Goal: Task Accomplishment & Management: Complete application form

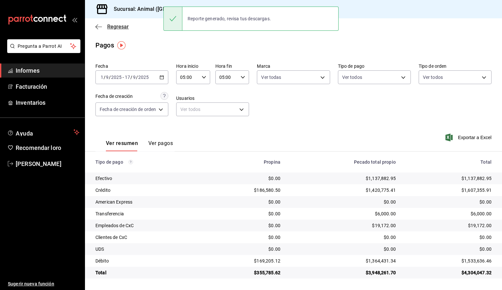
click at [98, 27] on icon "button" at bounding box center [99, 26] width 7 height 0
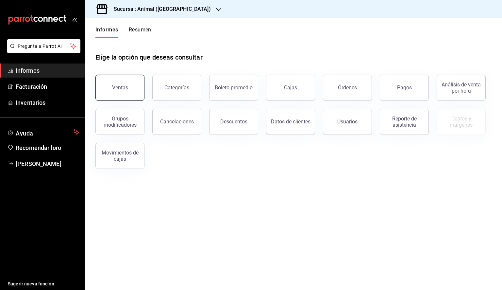
click at [131, 89] on button "Ventas" at bounding box center [120, 88] width 49 height 26
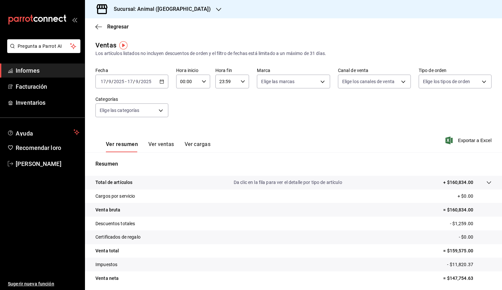
click at [160, 82] on icon "button" at bounding box center [162, 81] width 5 height 5
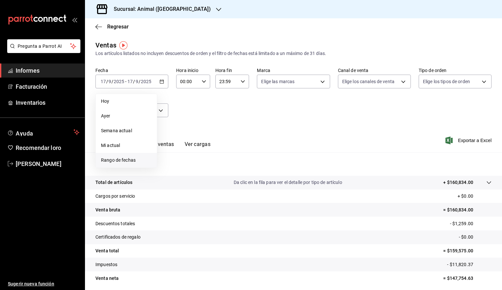
click at [130, 158] on font "Rango de fechas" at bounding box center [118, 159] width 35 height 5
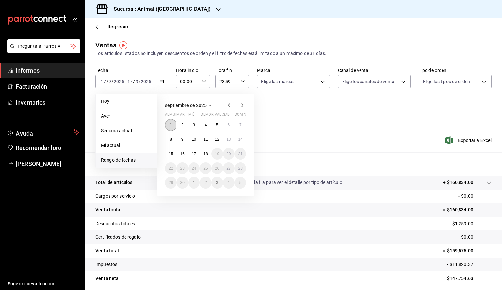
click at [172, 122] on button "1" at bounding box center [170, 125] width 11 height 12
click at [208, 155] on font "18" at bounding box center [205, 153] width 4 height 5
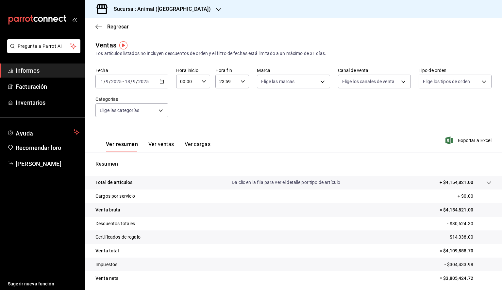
click at [202, 85] on div "00:00 Hora inicio" at bounding box center [193, 82] width 34 height 14
click at [185, 113] on font "05" at bounding box center [183, 111] width 5 height 5
type input "05:00"
click at [238, 84] on div at bounding box center [251, 145] width 502 height 290
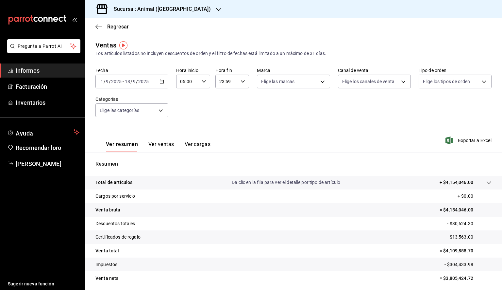
click at [233, 84] on input "23:59" at bounding box center [227, 81] width 23 height 13
drag, startPoint x: 224, startPoint y: 128, endPoint x: 251, endPoint y: 111, distance: 32.3
click at [274, 105] on div at bounding box center [251, 145] width 502 height 290
click at [241, 85] on div "23:59 Hora fin" at bounding box center [233, 82] width 34 height 14
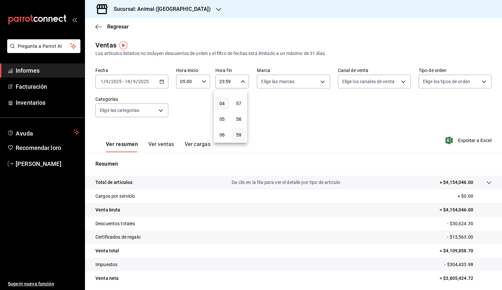
scroll to position [69, 0]
click at [222, 113] on button "05" at bounding box center [222, 107] width 14 height 13
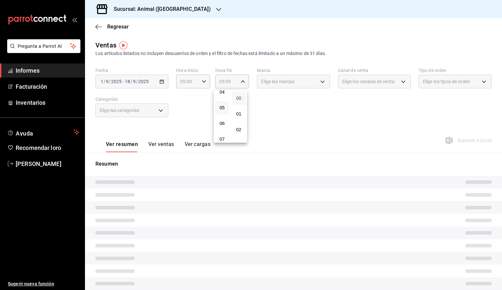
click at [238, 97] on font "00" at bounding box center [238, 98] width 5 height 5
type input "05:00"
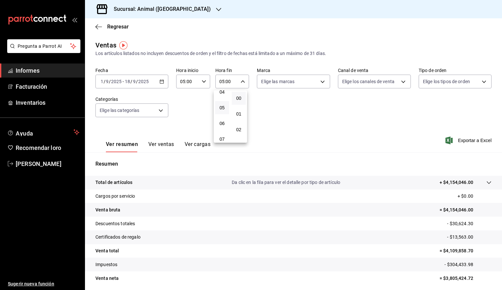
click at [304, 83] on div at bounding box center [251, 145] width 502 height 290
click at [305, 82] on body "Pregunta a Parrot AI Informes Facturación Inventarios Ayuda Recomendar loro [PE…" at bounding box center [251, 145] width 502 height 290
click at [288, 104] on font "Ver todas" at bounding box center [283, 106] width 20 height 5
type input "98bba0fd-3ba1-42e0-bfa8-4188b5c89202"
checkbox input "true"
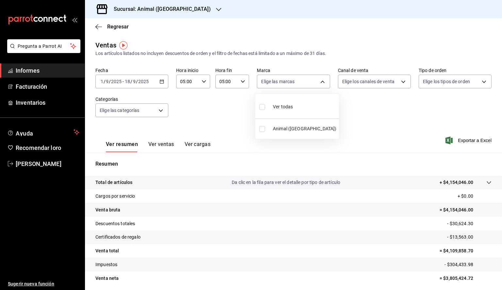
checkbox input "true"
click at [460, 134] on div at bounding box center [251, 145] width 502 height 290
click at [464, 139] on font "Exportar a Excel" at bounding box center [475, 140] width 34 height 5
click at [99, 27] on icon "button" at bounding box center [99, 27] width 7 height 6
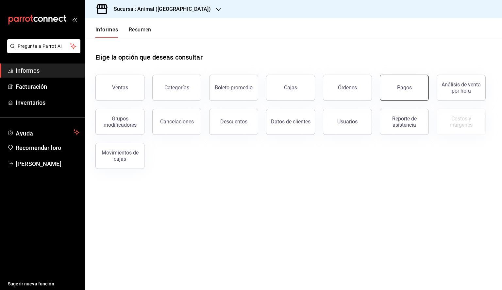
click at [406, 84] on button "Pagos" at bounding box center [404, 88] width 49 height 26
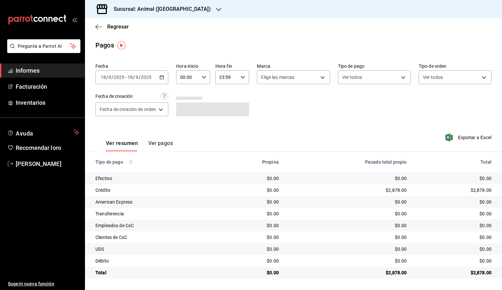
click at [166, 77] on div "[DATE] [DATE] - [DATE] [DATE]" at bounding box center [132, 77] width 73 height 14
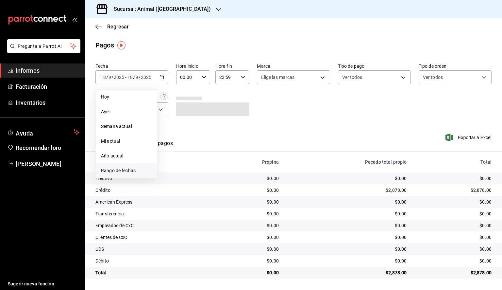
click at [135, 167] on span "Rango de fechas" at bounding box center [126, 170] width 51 height 7
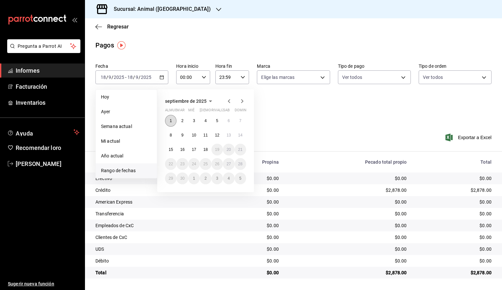
click at [171, 123] on button "1" at bounding box center [170, 121] width 11 height 12
click at [206, 151] on font "18" at bounding box center [205, 149] width 4 height 5
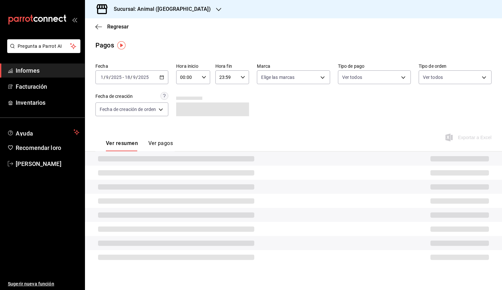
click at [204, 80] on div "00:00 Hora inicio" at bounding box center [193, 77] width 34 height 14
click at [186, 110] on font "05" at bounding box center [185, 106] width 5 height 5
type input "05:00"
click at [237, 80] on div at bounding box center [251, 145] width 502 height 290
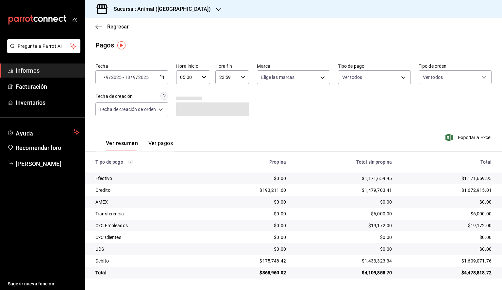
click at [240, 79] on div "23:59 Hora fin" at bounding box center [233, 77] width 34 height 14
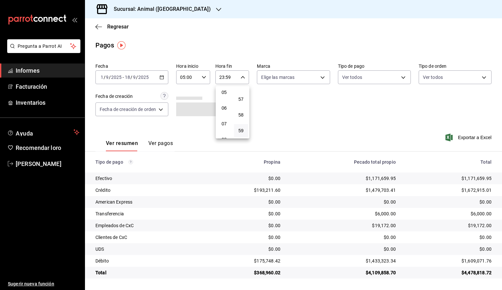
scroll to position [69, 0]
click at [223, 108] on button "05" at bounding box center [224, 103] width 14 height 13
click at [242, 95] on font "00" at bounding box center [240, 93] width 5 height 5
type input "05:00"
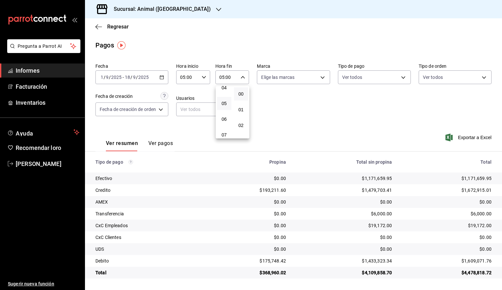
click at [308, 81] on div at bounding box center [251, 145] width 502 height 290
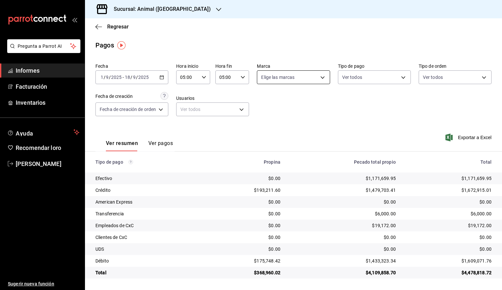
click at [308, 79] on body "Pregunta a Parrot AI Informes Facturación Inventarios Ayuda Recomendar loro [PE…" at bounding box center [251, 145] width 502 height 290
click at [300, 102] on li "Ver todas" at bounding box center [300, 101] width 84 height 19
type input "98bba0fd-3ba1-42e0-bfa8-4188b5c89202"
checkbox input "true"
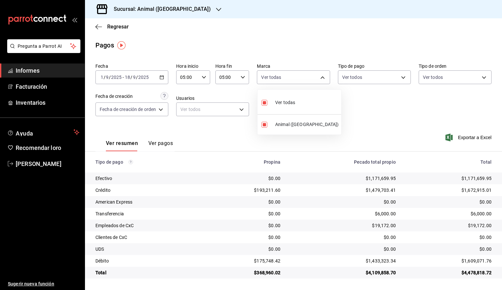
click at [463, 138] on div at bounding box center [251, 145] width 502 height 290
click at [463, 137] on font "Exportar a Excel" at bounding box center [475, 137] width 34 height 5
click at [99, 26] on icon "button" at bounding box center [99, 27] width 7 height 6
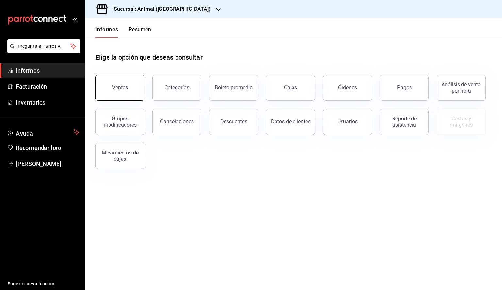
click at [119, 81] on button "Ventas" at bounding box center [120, 88] width 49 height 26
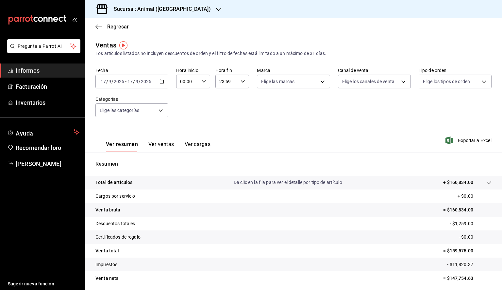
click at [161, 81] on icon "button" at bounding box center [162, 81] width 5 height 5
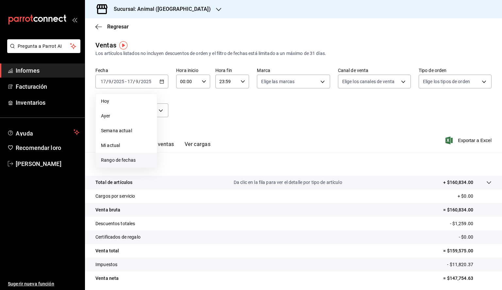
click at [120, 157] on span "Rango de fechas" at bounding box center [126, 160] width 51 height 7
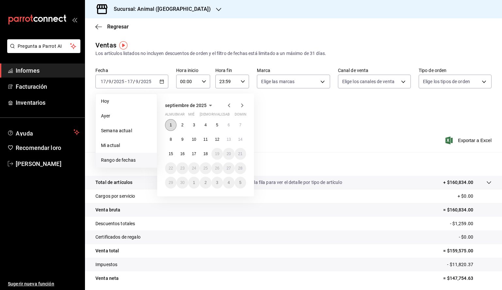
click at [173, 126] on button "1" at bounding box center [170, 125] width 11 height 12
click at [204, 156] on button "18" at bounding box center [205, 154] width 11 height 12
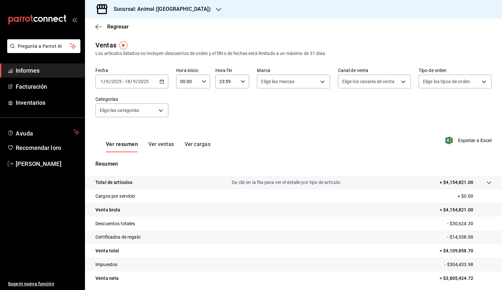
click at [206, 81] on div "00:00 Hora inicio" at bounding box center [193, 82] width 34 height 14
click at [183, 118] on button "05" at bounding box center [184, 111] width 14 height 13
type input "05:00"
click at [235, 83] on div at bounding box center [251, 145] width 502 height 290
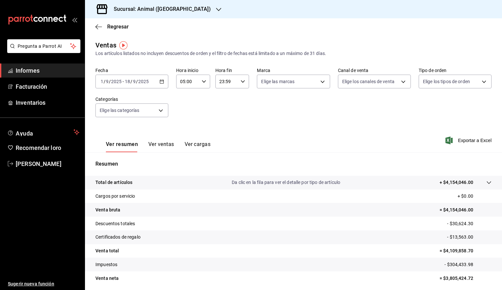
click at [236, 83] on input "23:59" at bounding box center [227, 81] width 23 height 13
click at [223, 112] on button "05" at bounding box center [222, 107] width 14 height 13
click at [241, 101] on button "00" at bounding box center [239, 98] width 14 height 13
type input "05:00"
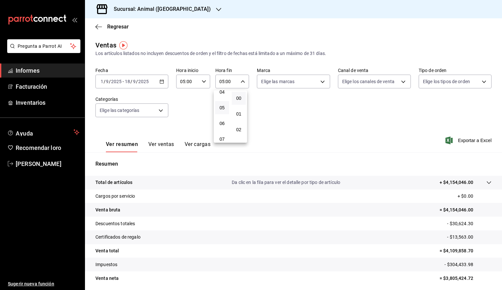
click at [308, 83] on div at bounding box center [251, 145] width 502 height 290
click at [308, 83] on body "Pregunta a Parrot AI Informes Facturación Inventarios Ayuda Recomendar loro [PE…" at bounding box center [251, 145] width 502 height 290
click at [291, 108] on font "Ver todas" at bounding box center [283, 106] width 20 height 5
type input "98bba0fd-3ba1-42e0-bfa8-4188b5c89202"
checkbox input "true"
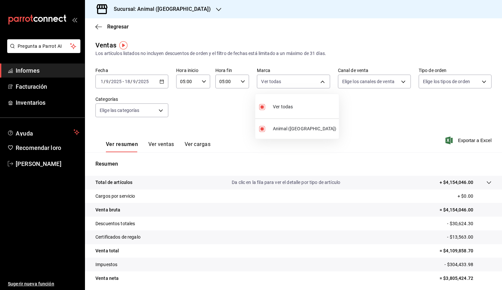
checkbox input "true"
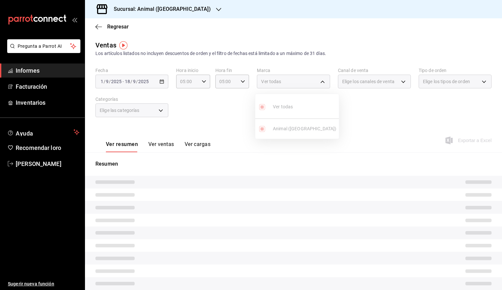
click at [174, 11] on div at bounding box center [251, 145] width 502 height 290
click at [177, 9] on div "Sucursal: Animal ([GEOGRAPHIC_DATA])" at bounding box center [157, 9] width 134 height 18
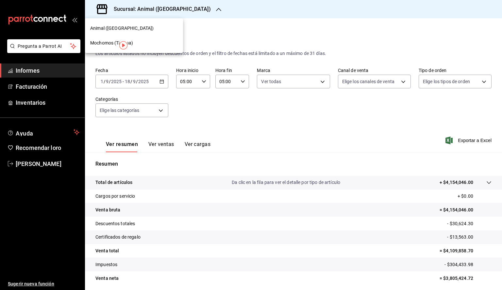
click at [120, 42] on img "button" at bounding box center [123, 45] width 8 height 8
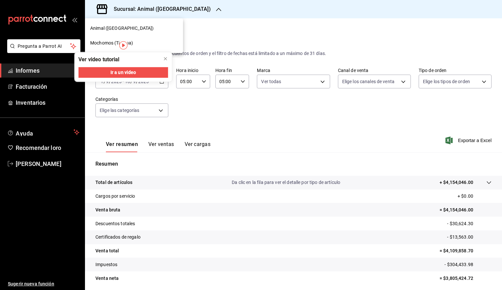
click at [153, 40] on div "Mochomos (Tijuana)" at bounding box center [134, 43] width 88 height 7
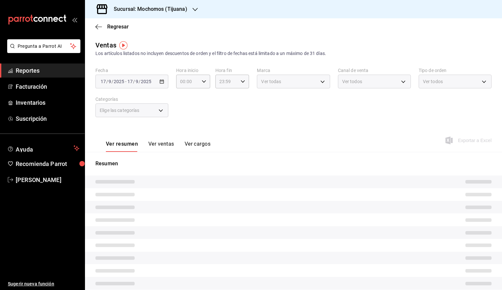
type input "05:00"
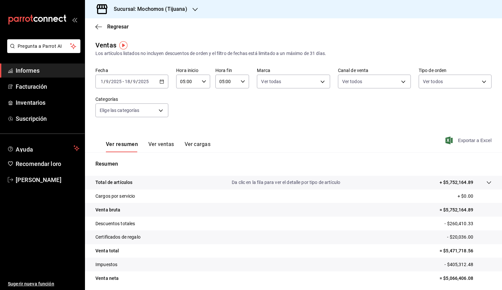
click at [463, 142] on font "Exportar a Excel" at bounding box center [475, 140] width 34 height 5
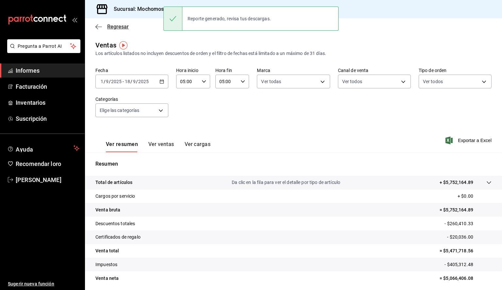
click at [96, 26] on icon "button" at bounding box center [99, 27] width 7 height 6
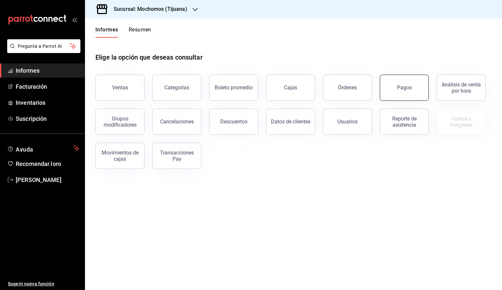
click at [395, 85] on button "Pagos" at bounding box center [404, 88] width 49 height 26
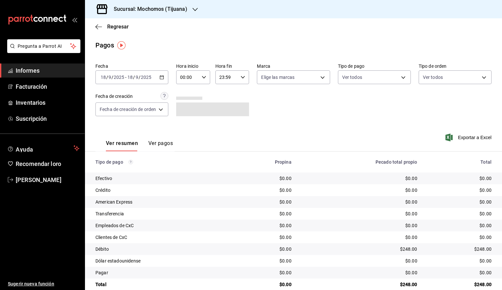
click at [164, 75] on icon "button" at bounding box center [162, 77] width 5 height 5
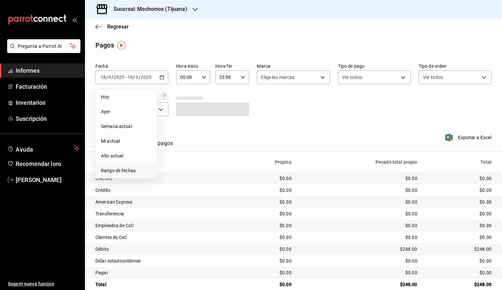
click at [125, 171] on font "Rango de fechas" at bounding box center [118, 170] width 35 height 5
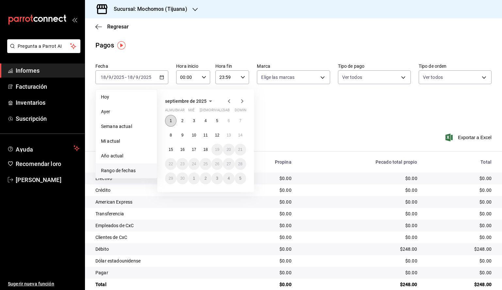
click at [167, 119] on button "1" at bounding box center [170, 121] width 11 height 12
click at [209, 151] on button "18" at bounding box center [205, 150] width 11 height 12
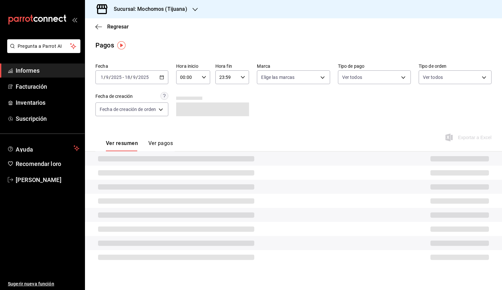
click at [207, 80] on div "00:00 Hora inicio" at bounding box center [193, 77] width 34 height 14
click at [185, 109] on font "05" at bounding box center [185, 106] width 5 height 5
type input "05:00"
click at [241, 80] on div at bounding box center [251, 145] width 502 height 290
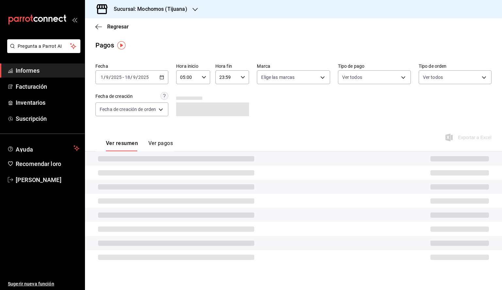
click at [240, 80] on div "23:59 Hora fin" at bounding box center [233, 77] width 34 height 14
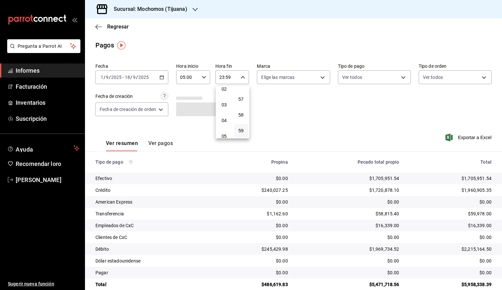
scroll to position [69, 0]
click at [224, 105] on font "05" at bounding box center [224, 103] width 5 height 5
click at [239, 95] on font "00" at bounding box center [240, 93] width 5 height 5
type input "05:00"
click at [311, 81] on div at bounding box center [251, 145] width 502 height 290
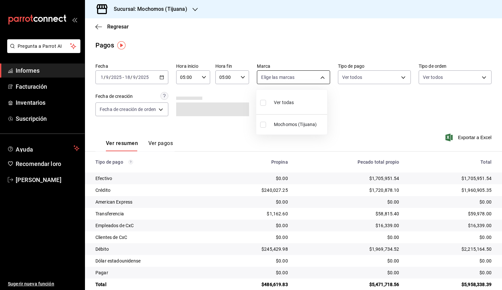
click at [309, 80] on body "Pregunta a Parrot AI Informes Facturación Inventarios Suscripción Ayuda Recomen…" at bounding box center [251, 145] width 502 height 290
click at [297, 100] on li "Ver todas" at bounding box center [291, 101] width 71 height 19
type input "c300ab0f-4e96-434a-ab79-9fec8b673c9f"
checkbox input "true"
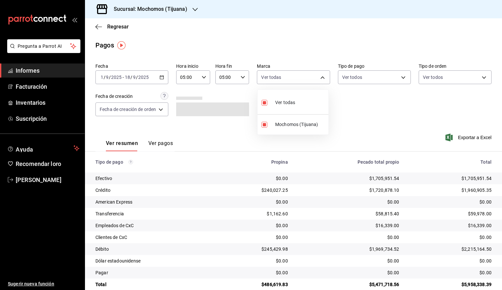
click at [433, 110] on div at bounding box center [251, 145] width 502 height 290
click at [463, 138] on font "Exportar a Excel" at bounding box center [475, 137] width 34 height 5
click at [96, 26] on icon "button" at bounding box center [99, 27] width 7 height 6
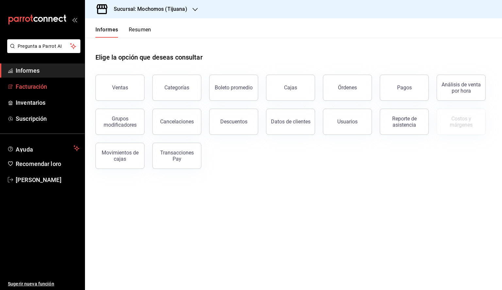
click at [24, 85] on font "Facturación" at bounding box center [31, 86] width 31 height 7
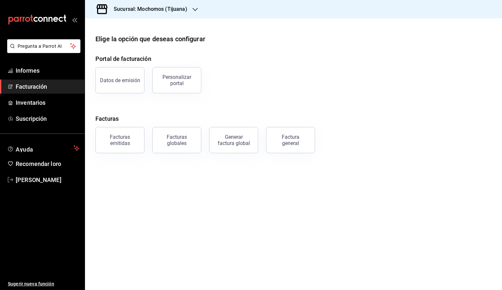
click at [295, 140] on font "Factura general" at bounding box center [291, 140] width 18 height 12
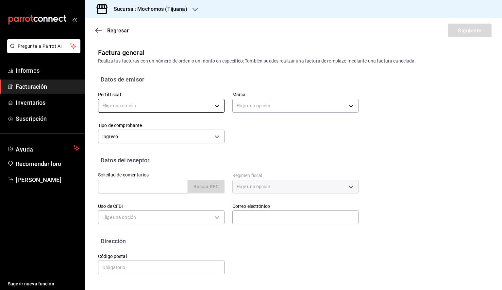
click at [175, 103] on body "Pregunta a Parrot AI Informes Facturación Inventarios Suscripción Ayuda Recomen…" at bounding box center [251, 145] width 502 height 290
click at [152, 138] on font "EXPERIENCIA SONORENSE" at bounding box center [130, 139] width 57 height 5
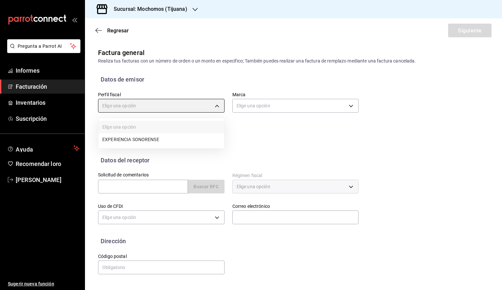
type input "1d28bd51-3b7e-4365-aee5-63b1462aa4fd"
type input "c300ab0f-4e96-434a-ab79-9fec8b673c9f"
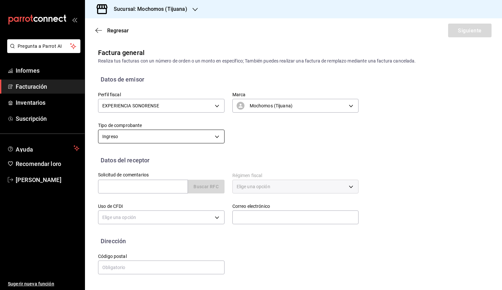
click at [146, 137] on body "Pregunta a Parrot AI Informes Facturación Inventarios Suscripción Ayuda Recomen…" at bounding box center [251, 145] width 502 height 290
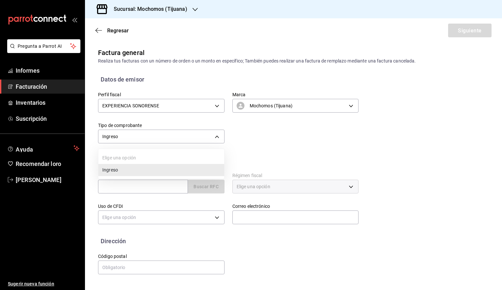
click at [118, 169] on li "Ingreso" at bounding box center [161, 170] width 126 height 12
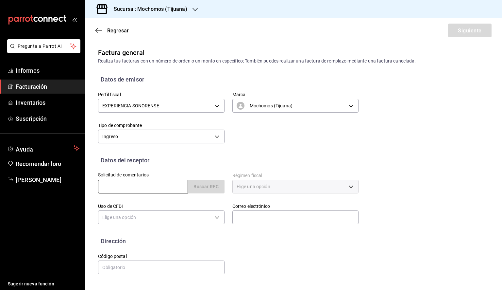
click at [127, 187] on input "text" at bounding box center [143, 187] width 90 height 14
paste input "DFA180215RG5"
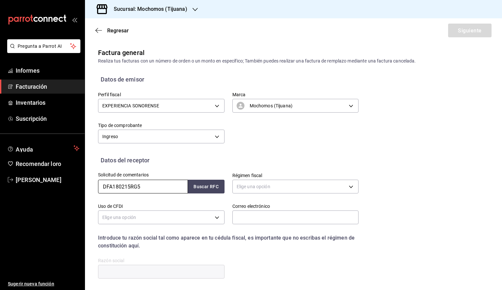
type input "DFA180215RG5"
click at [287, 189] on body "Pregunta a Parrot AI Informes Facturación Inventarios Suscripción Ayuda Recomen…" at bounding box center [251, 145] width 502 height 290
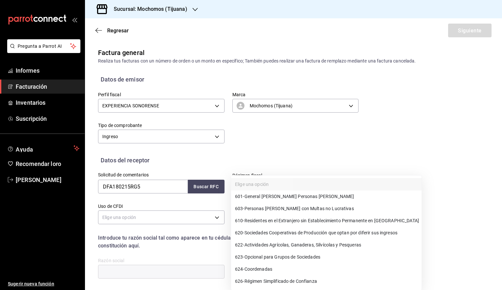
click at [283, 199] on font "General [PERSON_NAME] Personas [PERSON_NAME]" at bounding box center [300, 196] width 110 height 5
type input "601"
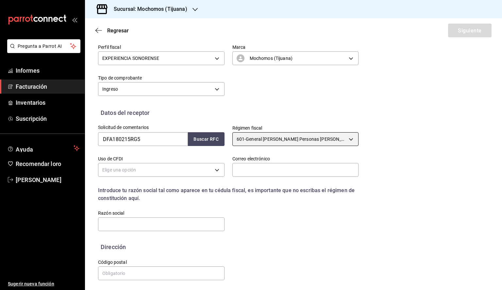
scroll to position [49, 0]
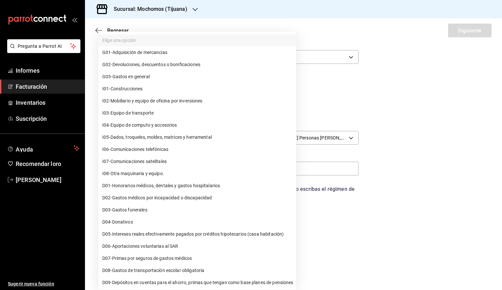
click at [182, 171] on body "Pregunta a Parrot AI Informes Facturación Inventarios Suscripción Ayuda Recomen…" at bounding box center [251, 145] width 502 height 290
click at [150, 78] on font "Gastos en general" at bounding box center [131, 76] width 37 height 5
type input "G03"
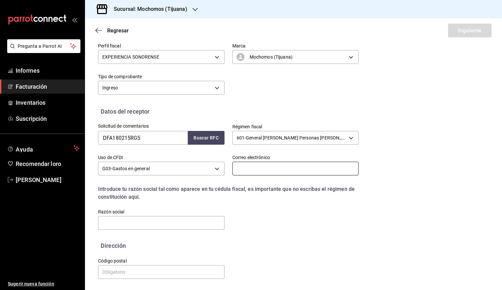
click at [273, 168] on input "text" at bounding box center [296, 169] width 127 height 14
paste input "[PERSON_NAME][EMAIL_ADDRESS][DOMAIN_NAME]"
type input "[PERSON_NAME][EMAIL_ADDRESS][DOMAIN_NAME]"
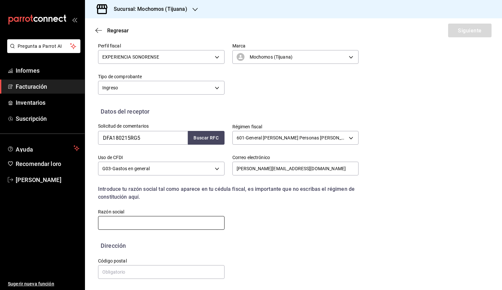
click at [153, 220] on input "text" at bounding box center [161, 223] width 127 height 14
paste input "DFAREK"
type input "DFAREK"
click at [126, 270] on input "text" at bounding box center [161, 272] width 127 height 14
paste input "22100"
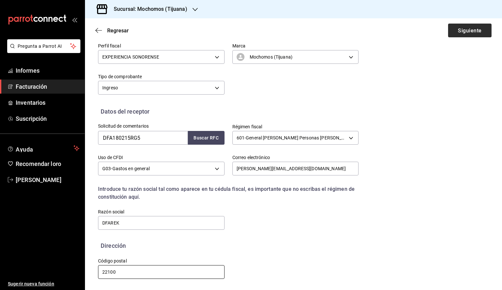
type input "22100"
click at [470, 32] on font "Siguiente" at bounding box center [470, 30] width 24 height 6
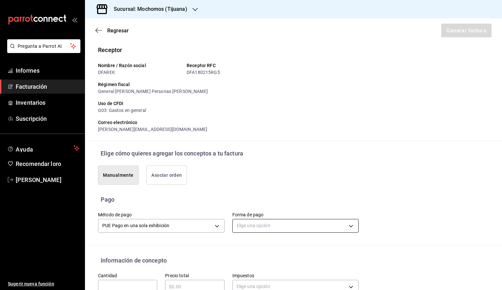
click at [266, 223] on body "Pregunta a Parrot AI Informes Facturación Inventarios Suscripción Ayuda Recomen…" at bounding box center [251, 145] width 502 height 290
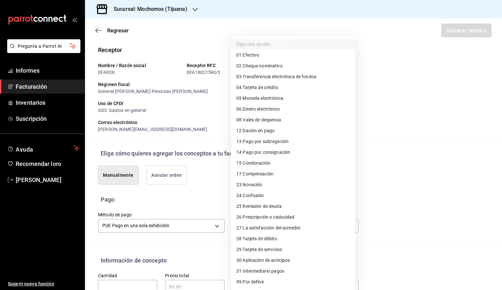
click at [275, 85] on font "Tarjeta de crédito" at bounding box center [261, 87] width 36 height 5
type input "04"
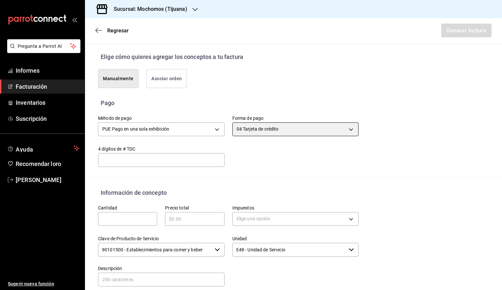
scroll to position [147, 0]
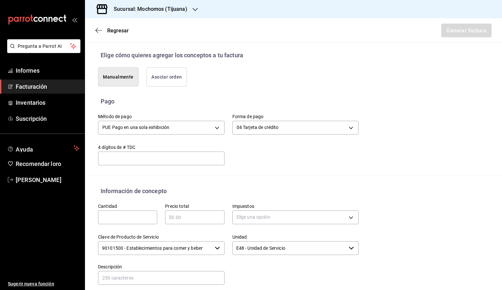
click at [151, 157] on input "text" at bounding box center [161, 158] width 127 height 8
paste input "1073"
type input "1073"
click at [130, 216] on input "text" at bounding box center [127, 217] width 59 height 8
paste input "6331"
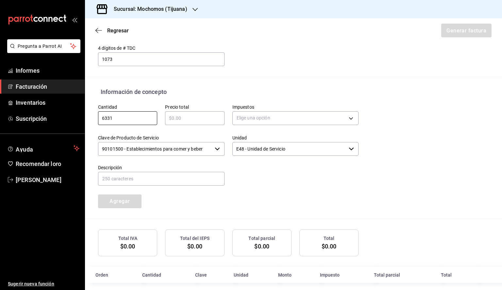
scroll to position [252, 0]
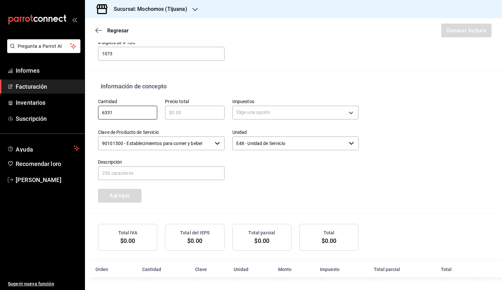
type input "6331"
click at [193, 112] on input "text" at bounding box center [194, 113] width 59 height 8
type input "$6837.80"
click at [284, 118] on body "Pregunta a Parrot AI Informes Facturación Inventarios Suscripción Ayuda Recomen…" at bounding box center [251, 145] width 502 height 290
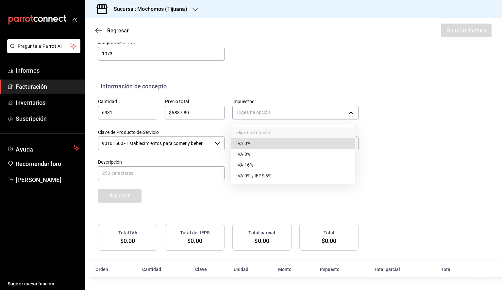
click at [253, 154] on li "IVA 8%" at bounding box center [293, 154] width 124 height 11
type input "IVA_8"
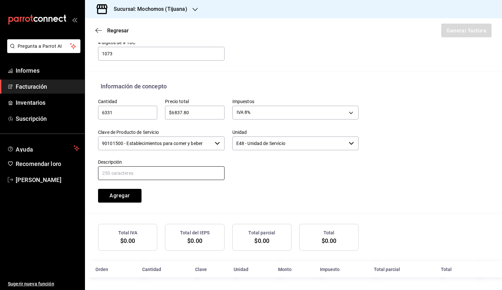
click at [157, 173] on input "text" at bounding box center [161, 173] width 127 height 14
type input "CONSUMO DE RESTAURANTE"
click at [123, 194] on font "Agregar" at bounding box center [120, 195] width 20 height 6
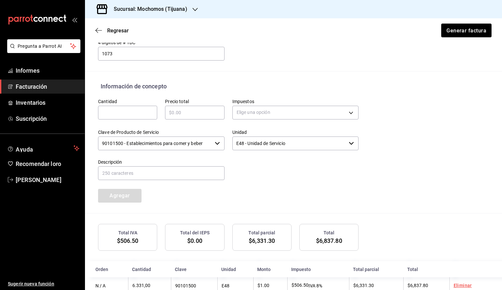
scroll to position [269, 0]
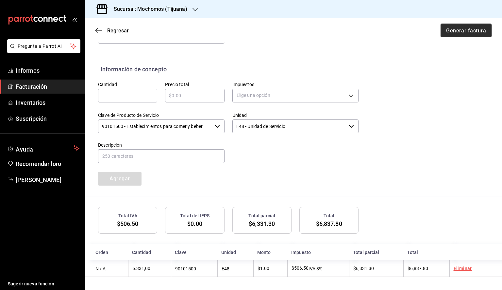
click at [461, 28] on font "Generar factura" at bounding box center [466, 30] width 40 height 6
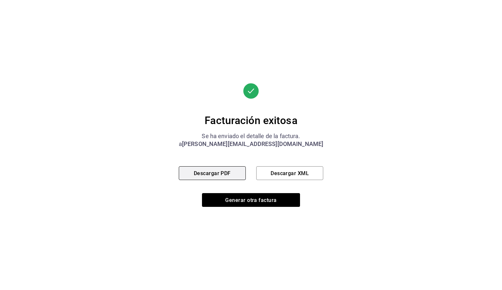
click at [216, 170] on font "Descargar PDF" at bounding box center [212, 173] width 37 height 6
